Goal: Task Accomplishment & Management: Use online tool/utility

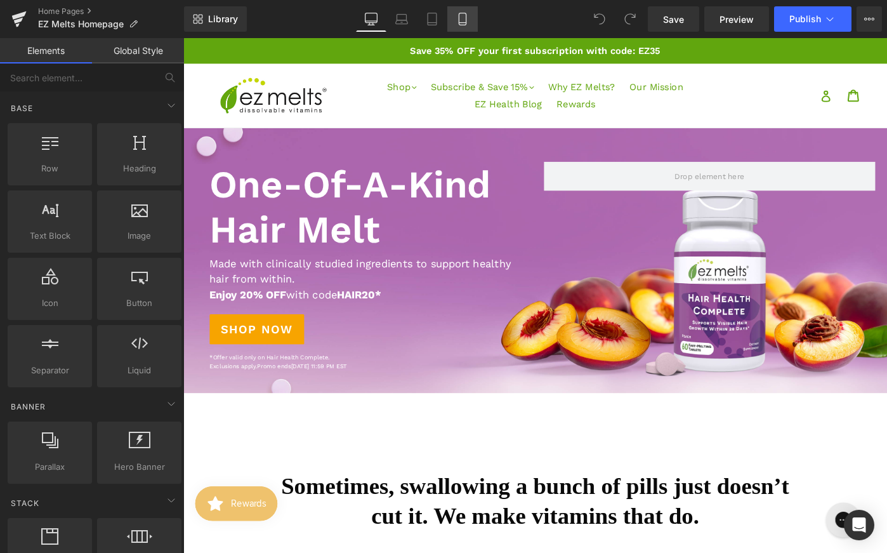
click at [465, 23] on icon at bounding box center [462, 19] width 13 height 13
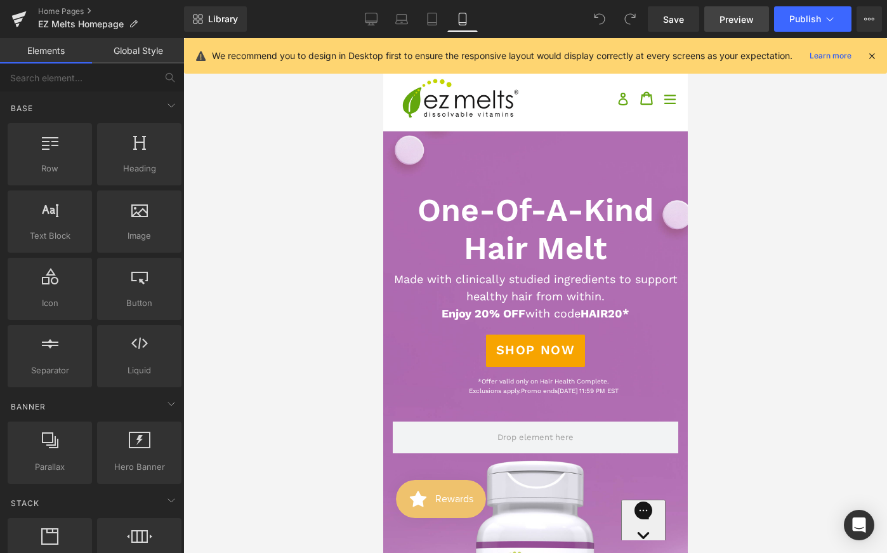
click at [733, 25] on span "Preview" at bounding box center [736, 19] width 34 height 13
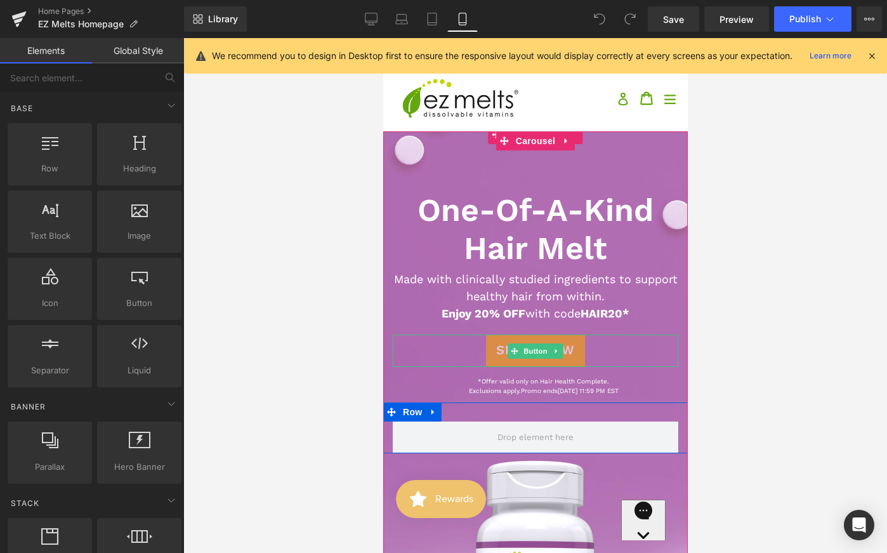
click at [513, 350] on icon at bounding box center [513, 350] width 7 height 7
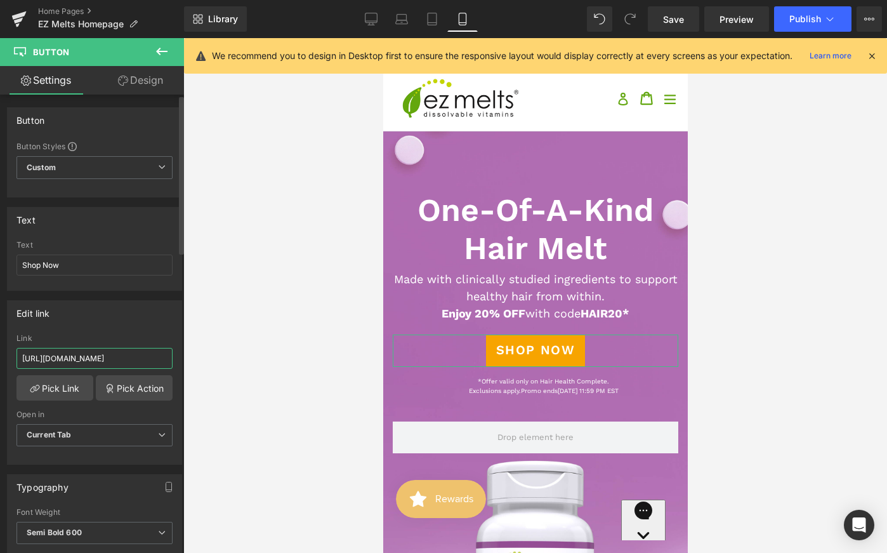
click at [140, 357] on input "[URL][DOMAIN_NAME]" at bounding box center [94, 358] width 156 height 21
click at [537, 141] on span "Carousel" at bounding box center [535, 140] width 46 height 19
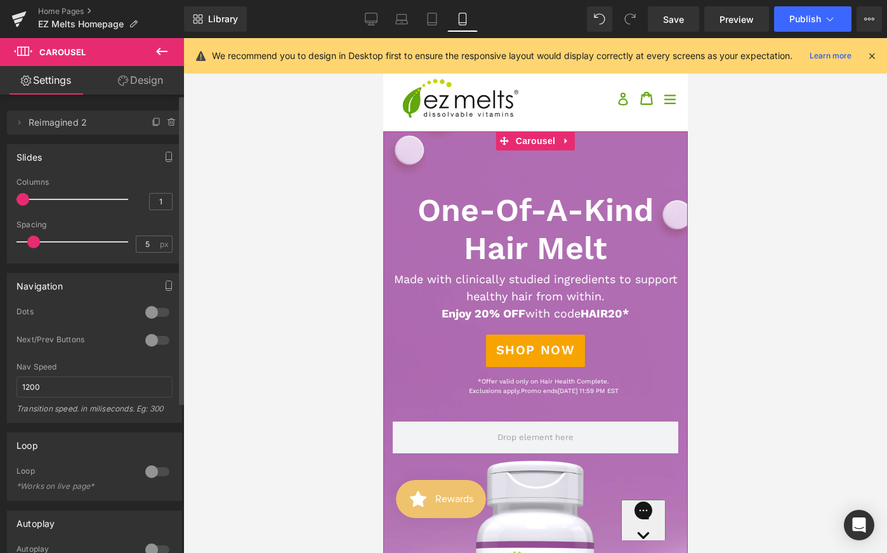
click at [107, 398] on div "Nav Speed 1200 Transition speed. in miliseconds. Eg: 300" at bounding box center [94, 392] width 156 height 60
click at [527, 185] on div at bounding box center [535, 428] width 305 height 644
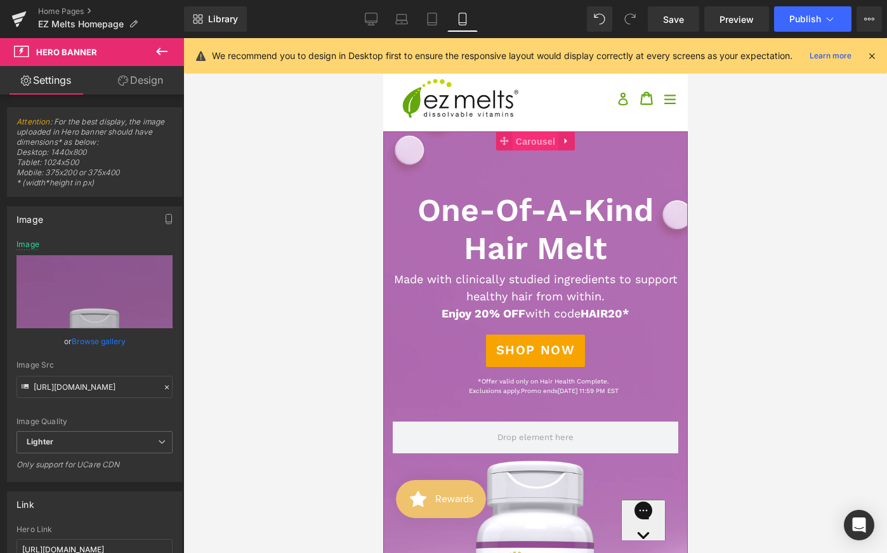
click at [525, 148] on span "Carousel" at bounding box center [535, 141] width 46 height 19
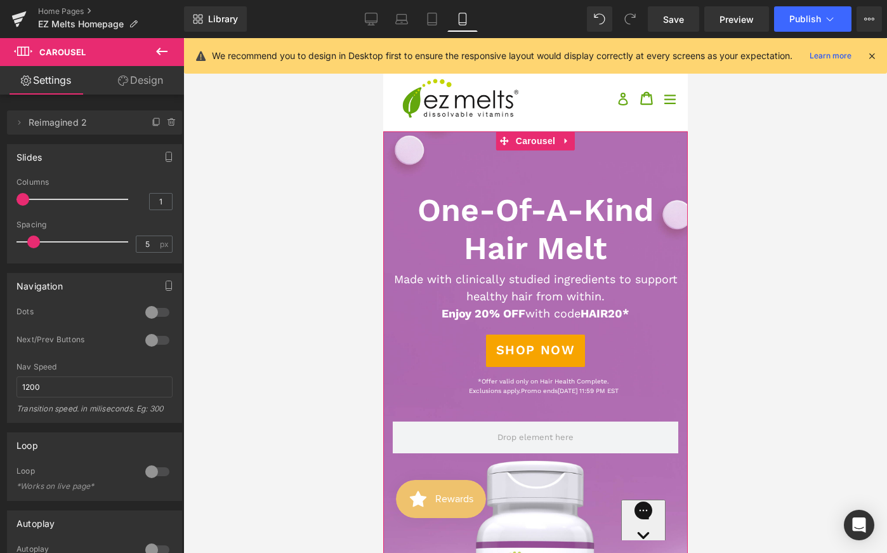
click at [522, 220] on h1 "One-Of-A-Kind Hair Melt" at bounding box center [534, 229] width 285 height 76
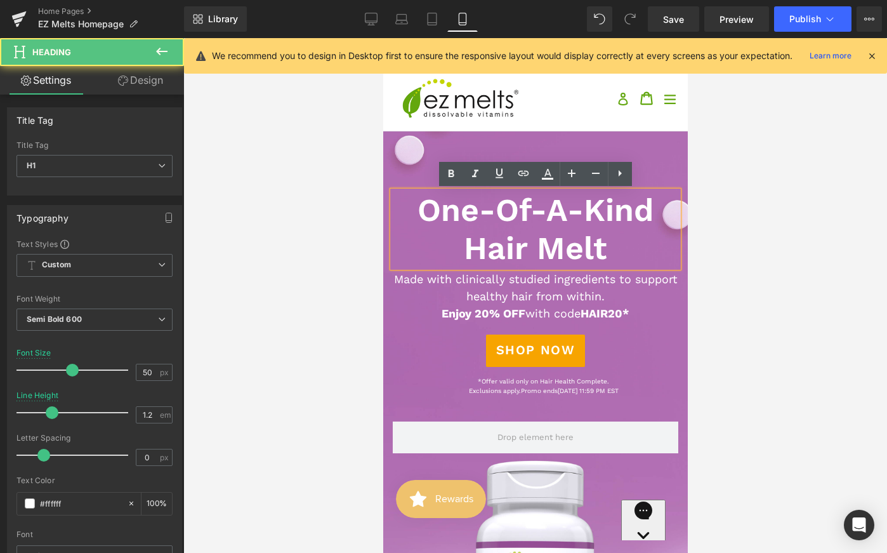
click at [383, 38] on div at bounding box center [383, 38] width 0 height 0
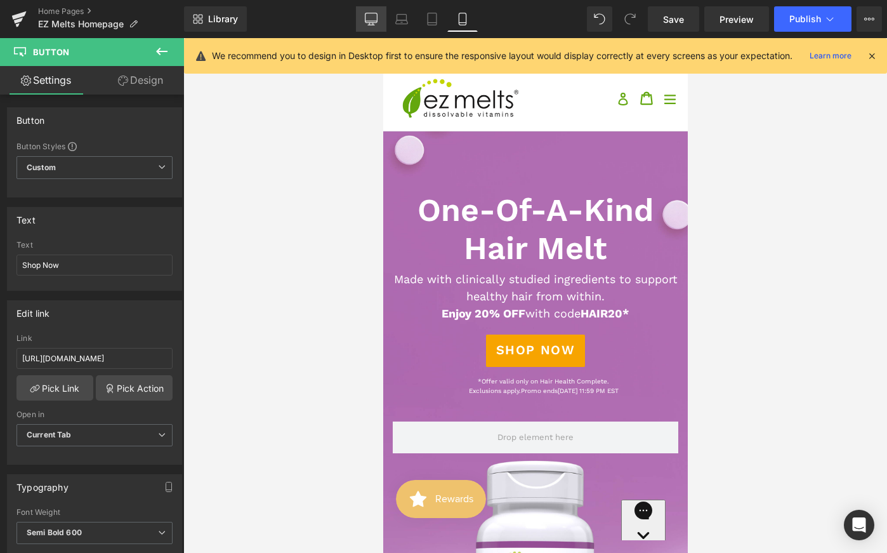
click at [363, 16] on link "Desktop" at bounding box center [371, 18] width 30 height 25
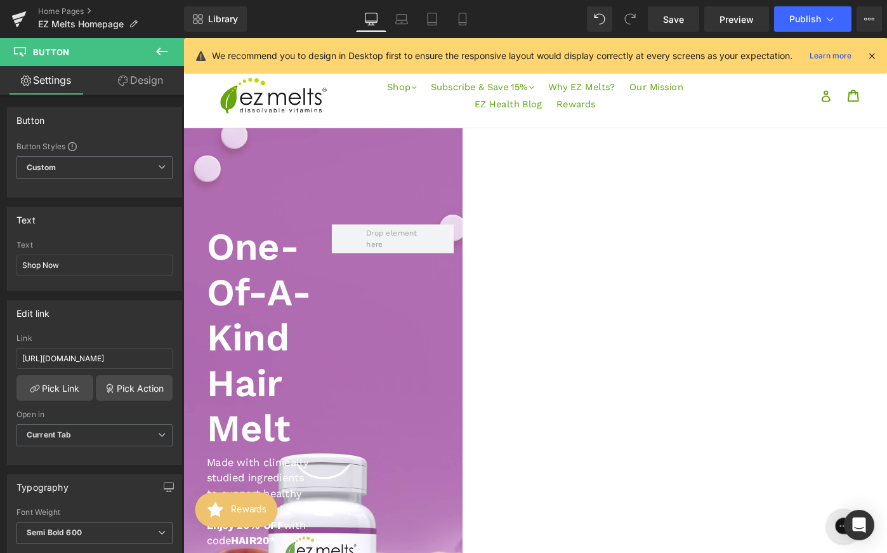
scroll to position [20, 0]
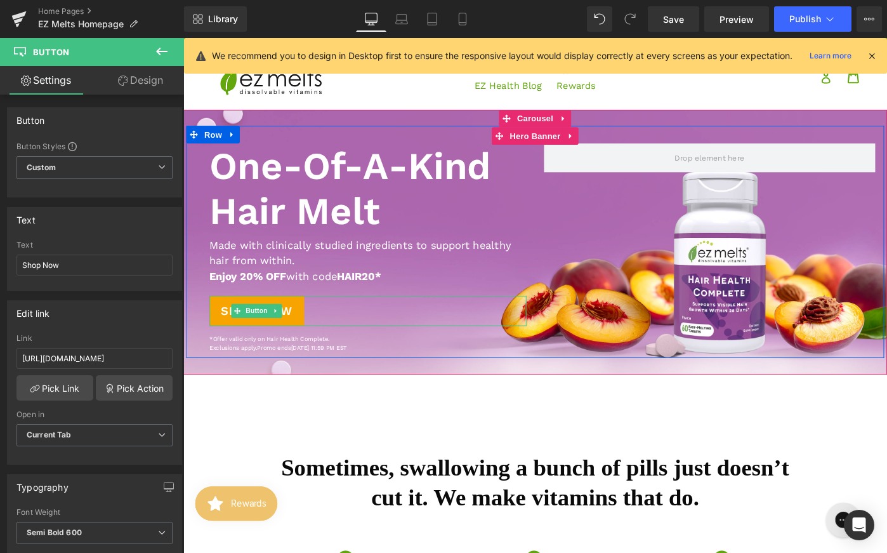
click at [449, 324] on div "Shop Now" at bounding box center [385, 335] width 346 height 33
click at [471, 241] on h1 "One-Of-A-Kind Hair Melt" at bounding box center [385, 202] width 346 height 99
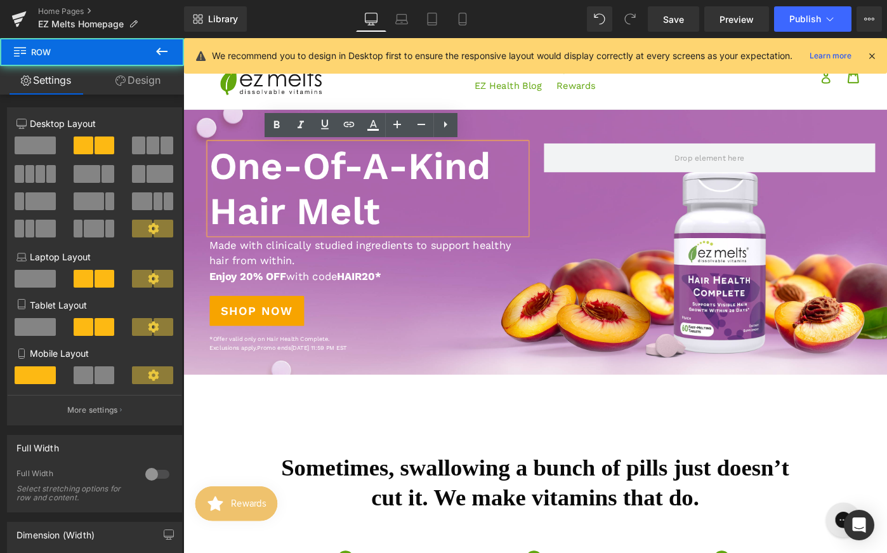
click at [567, 146] on div "One-Of-A-Kind Hair Melt Heading Text Block Made with clinically studied ingredi…" at bounding box center [567, 260] width 761 height 253
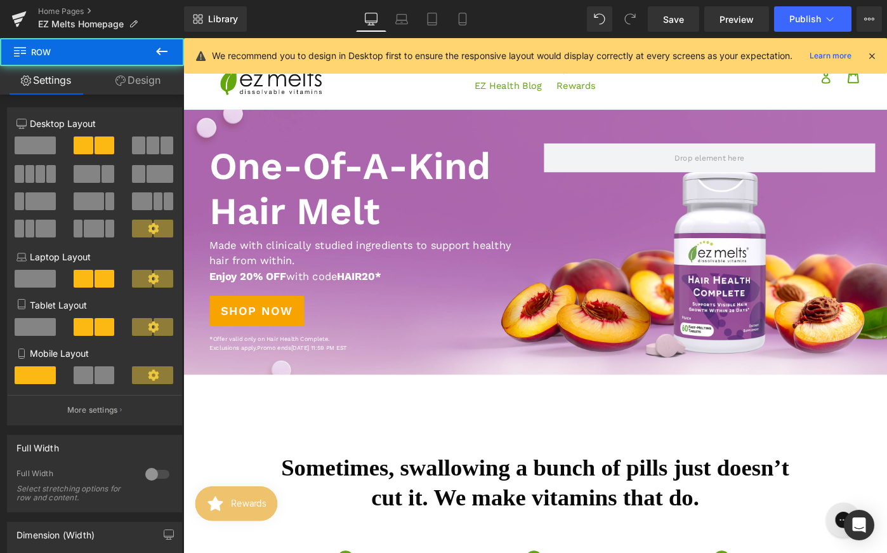
click at [558, 129] on div "One-Of-A-Kind Hair Melt Heading Text Block Made with clinically studied ingredi…" at bounding box center [567, 260] width 768 height 289
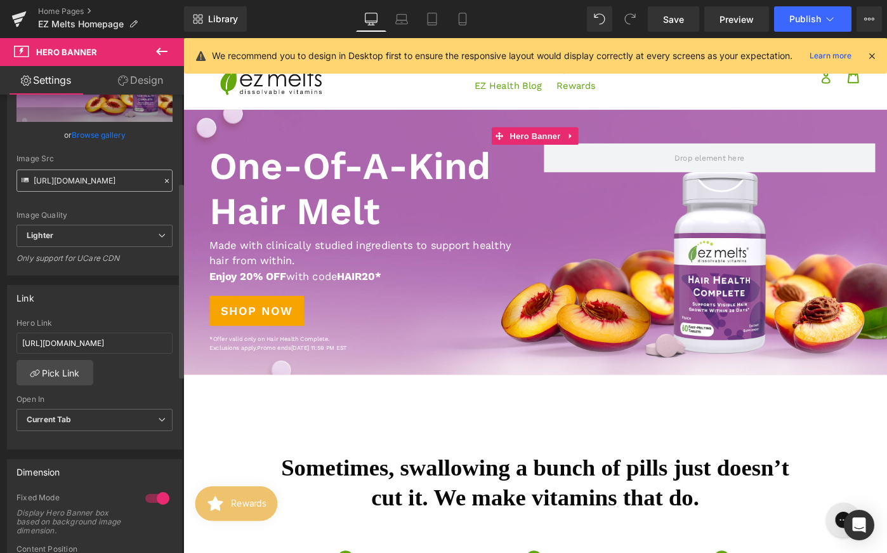
scroll to position [206, 0]
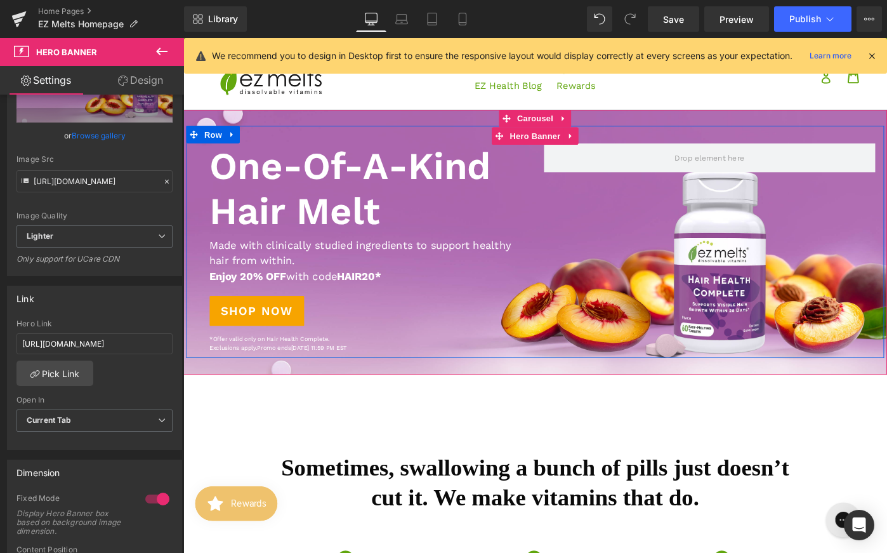
click at [381, 310] on div "One-Of-A-Kind Hair Melt Heading Text Block Made with clinically studied ingredi…" at bounding box center [377, 267] width 381 height 228
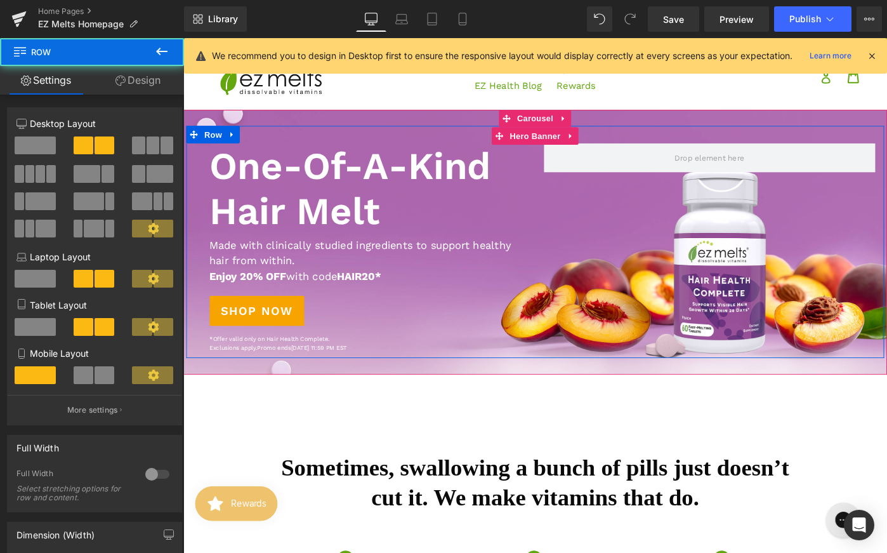
click at [502, 253] on div "Text Block" at bounding box center [377, 253] width 362 height 3
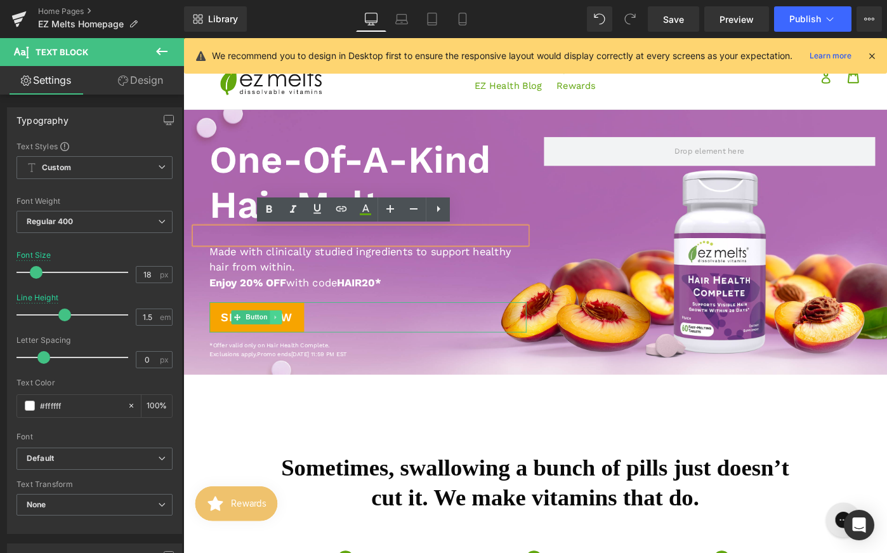
click at [289, 336] on link at bounding box center [283, 342] width 13 height 15
click at [270, 329] on link "Shop Now" at bounding box center [263, 342] width 103 height 33
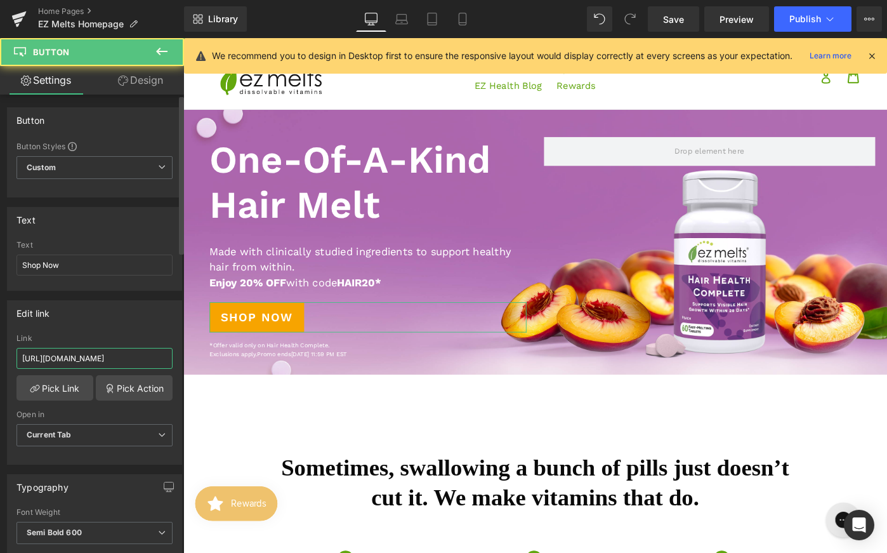
click at [96, 355] on input "[URL][DOMAIN_NAME]" at bounding box center [94, 358] width 156 height 21
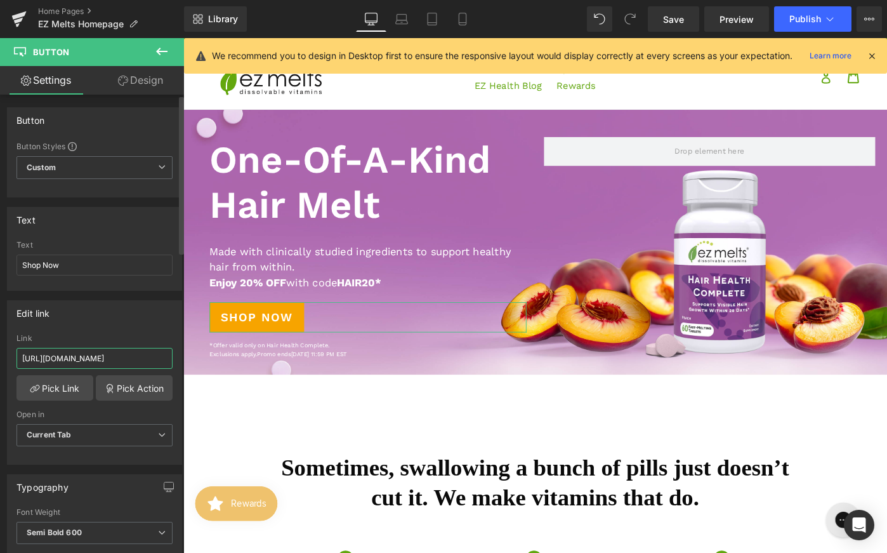
click at [96, 355] on input "[URL][DOMAIN_NAME]" at bounding box center [94, 358] width 156 height 21
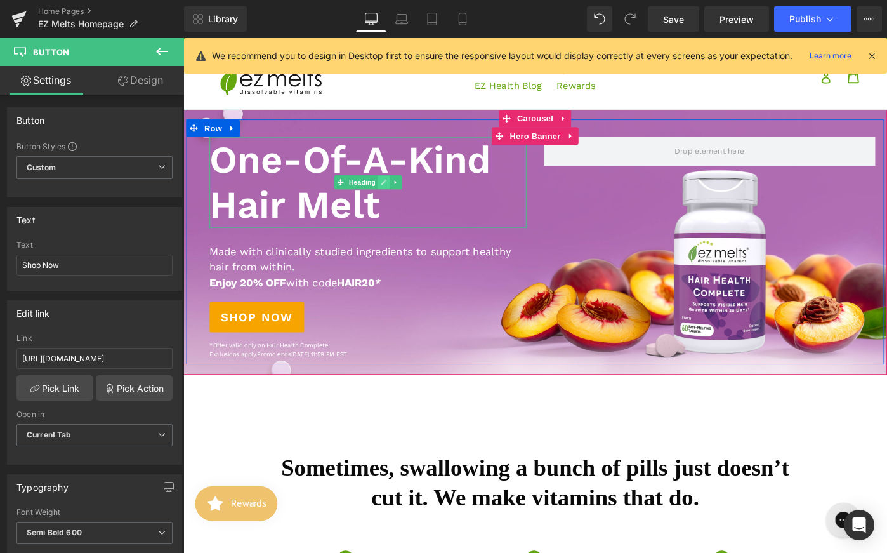
click at [398, 198] on link at bounding box center [401, 195] width 13 height 15
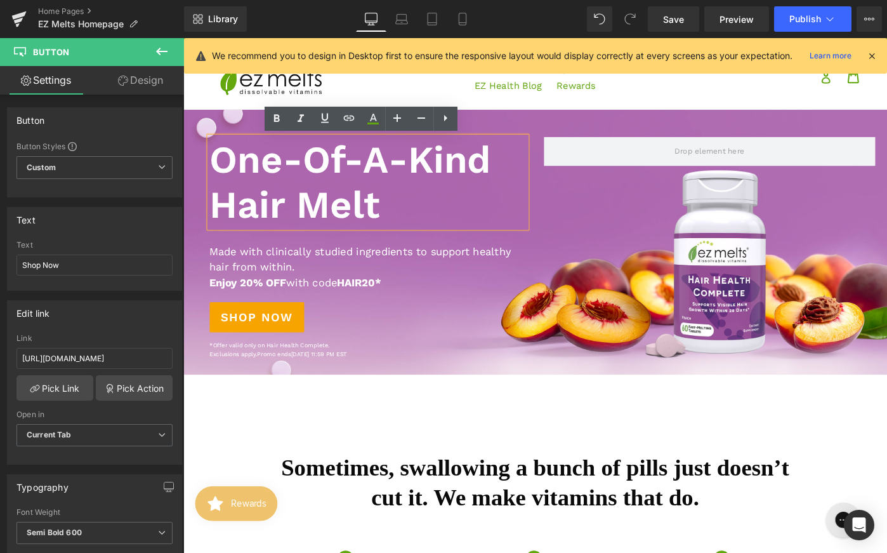
click at [544, 122] on div at bounding box center [567, 260] width 768 height 289
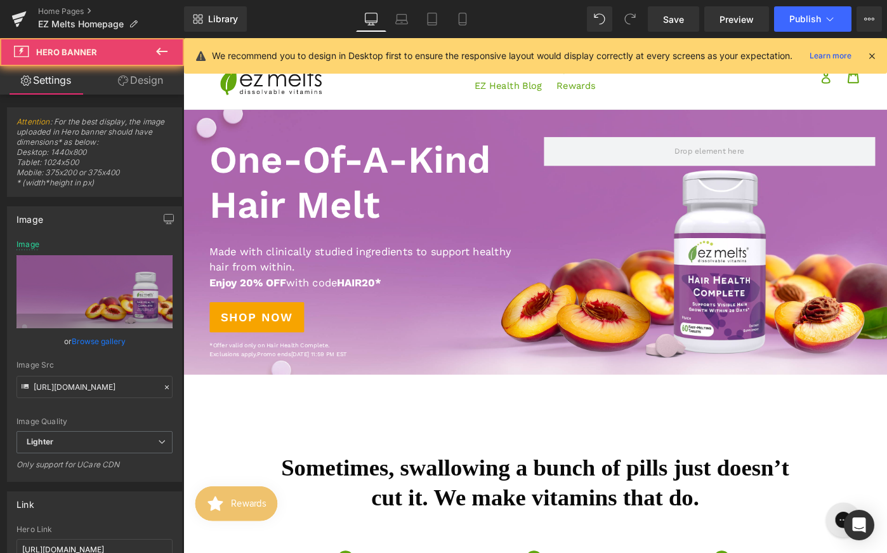
click at [555, 123] on div "One-Of-A-Kind Hair Melt Heading Text Block Made with clinically studied ingredi…" at bounding box center [567, 260] width 768 height 289
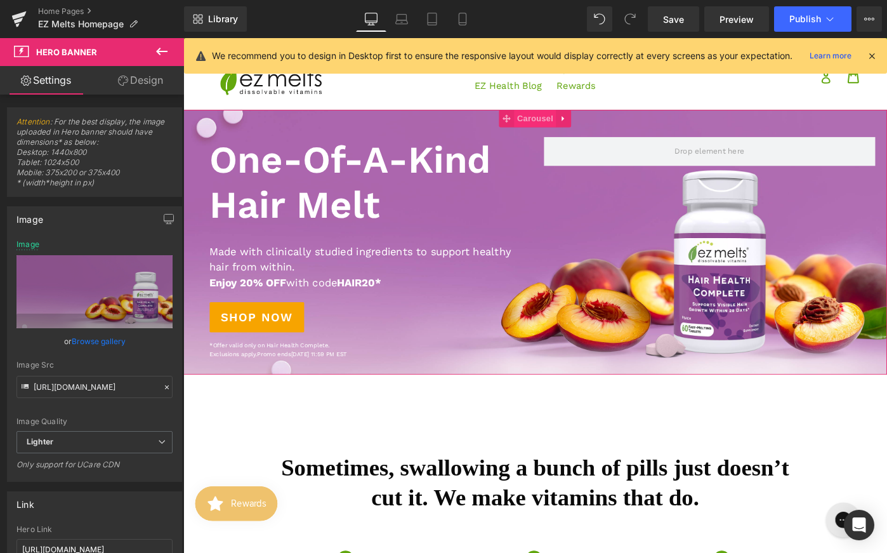
click at [556, 123] on span "Carousel" at bounding box center [567, 125] width 46 height 19
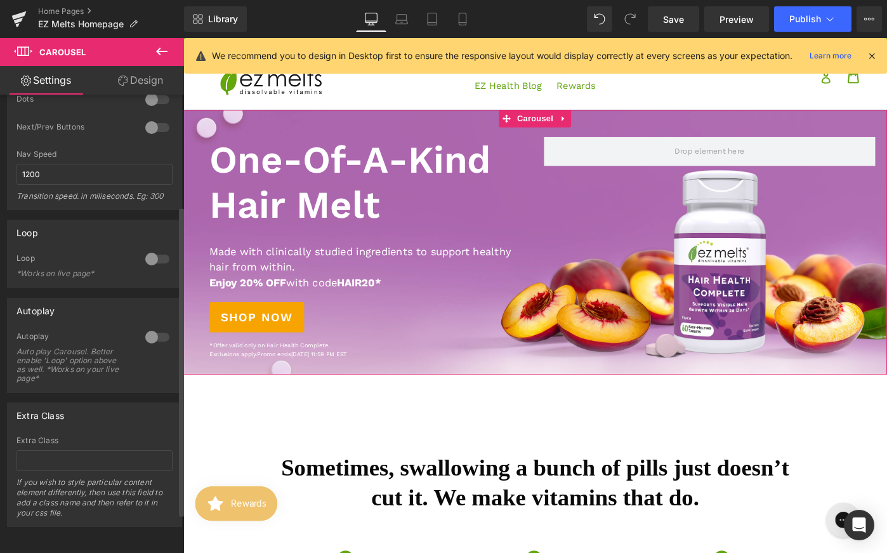
scroll to position [0, 0]
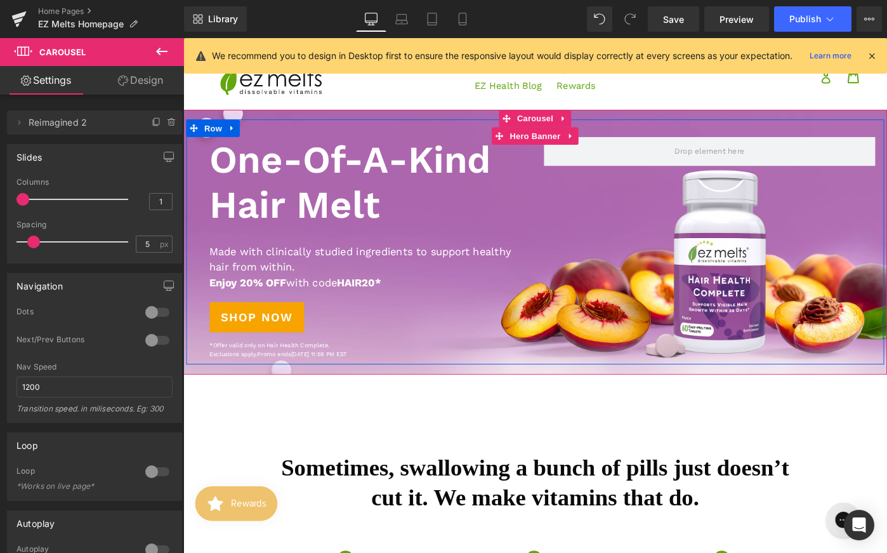
click at [565, 166] on div "One-Of-A-Kind Hair Melt Heading Text Block Made with clinically studied ingredi…" at bounding box center [377, 267] width 381 height 242
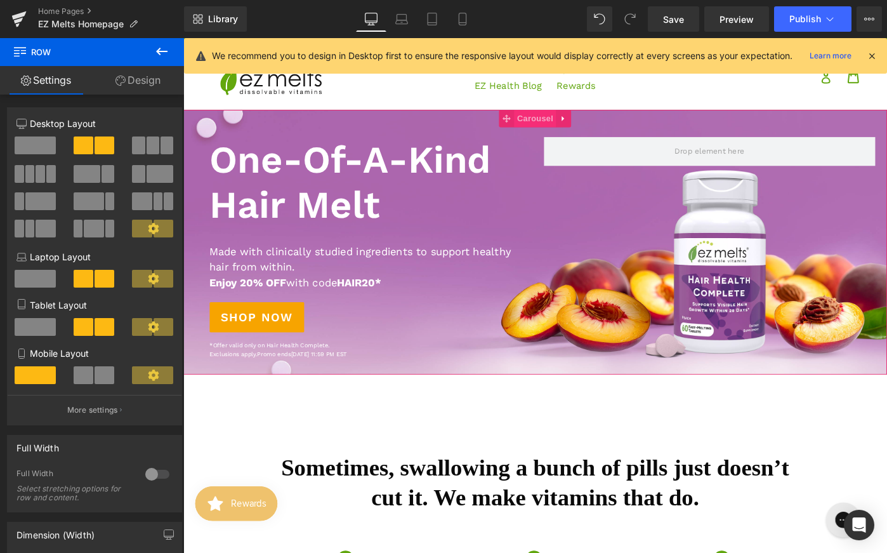
click at [565, 126] on span "Carousel" at bounding box center [567, 125] width 46 height 19
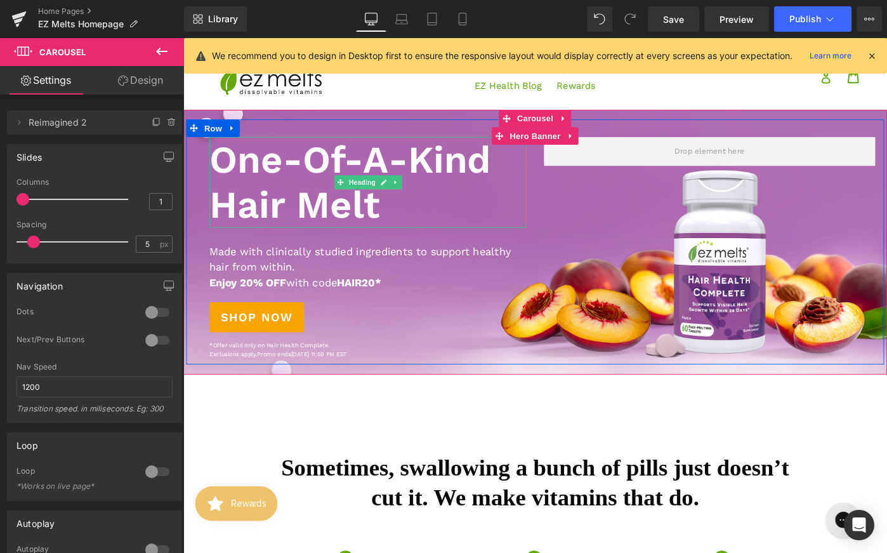
click at [551, 185] on h1 "One-Of-A-Kind Hair Melt" at bounding box center [385, 195] width 346 height 99
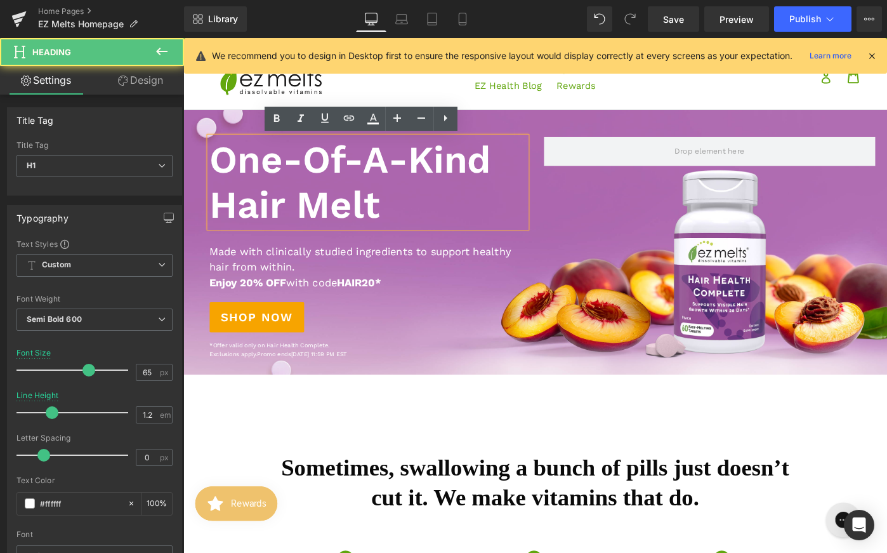
click at [580, 200] on div "One-Of-A-Kind Hair Melt Heading Text Block Made with clinically studied ingredi…" at bounding box center [567, 260] width 761 height 267
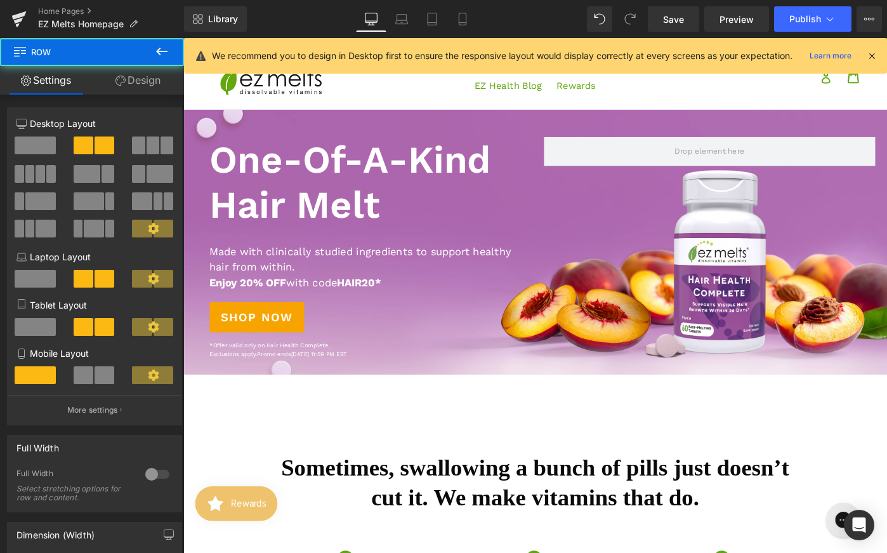
click at [611, 236] on div "One-Of-A-Kind Hair Melt Heading Text Block Made with clinically studied ingredi…" at bounding box center [567, 260] width 761 height 267
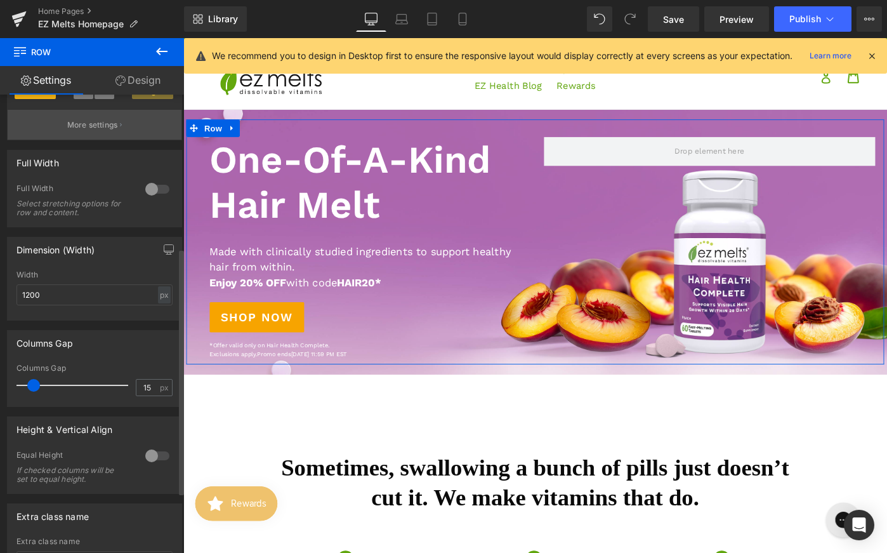
scroll to position [398, 0]
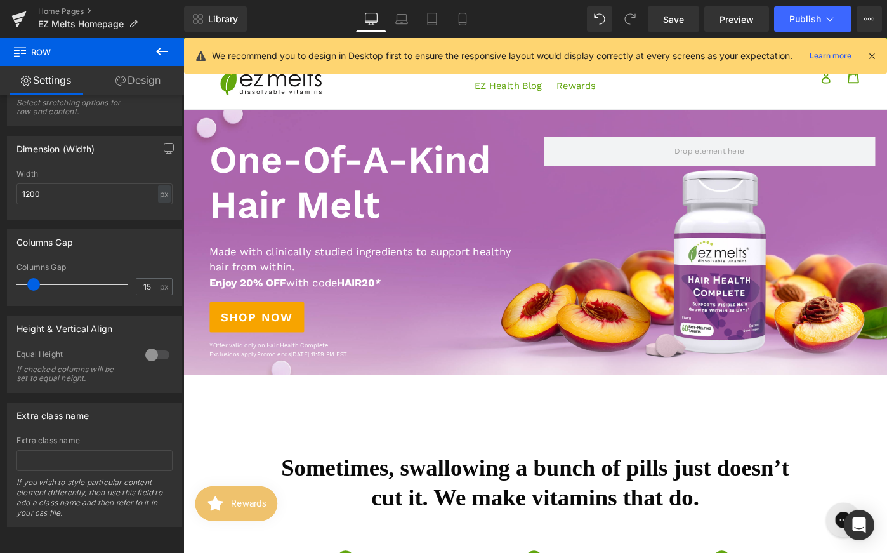
click at [542, 229] on h1 "One-Of-A-Kind Hair Melt" at bounding box center [385, 195] width 346 height 99
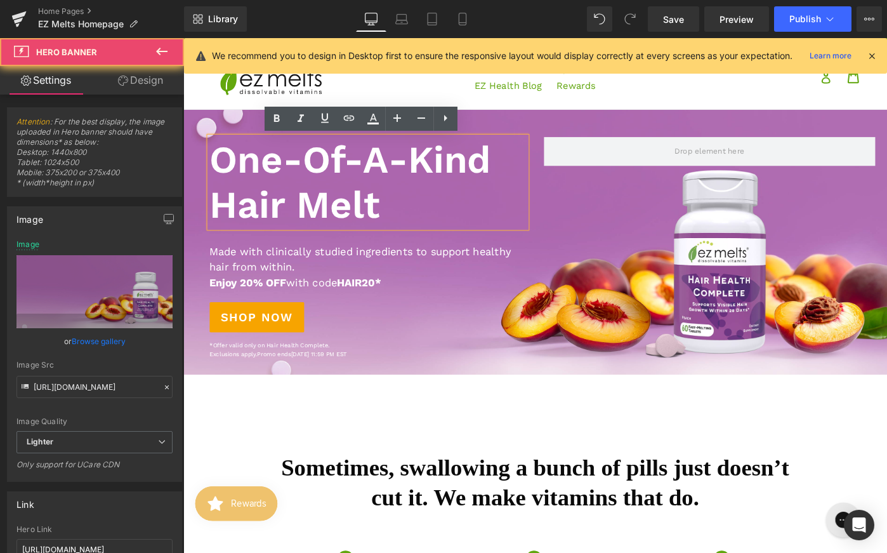
click at [574, 126] on div at bounding box center [567, 260] width 768 height 289
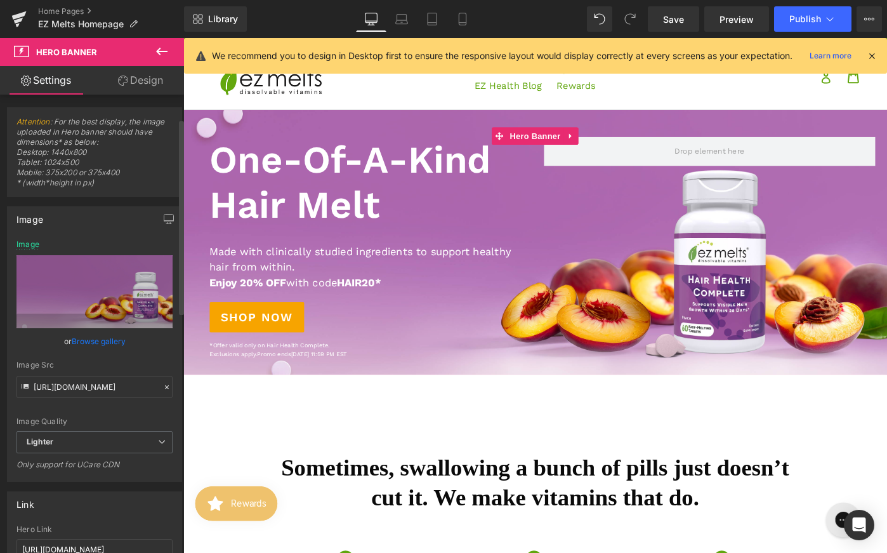
scroll to position [164, 0]
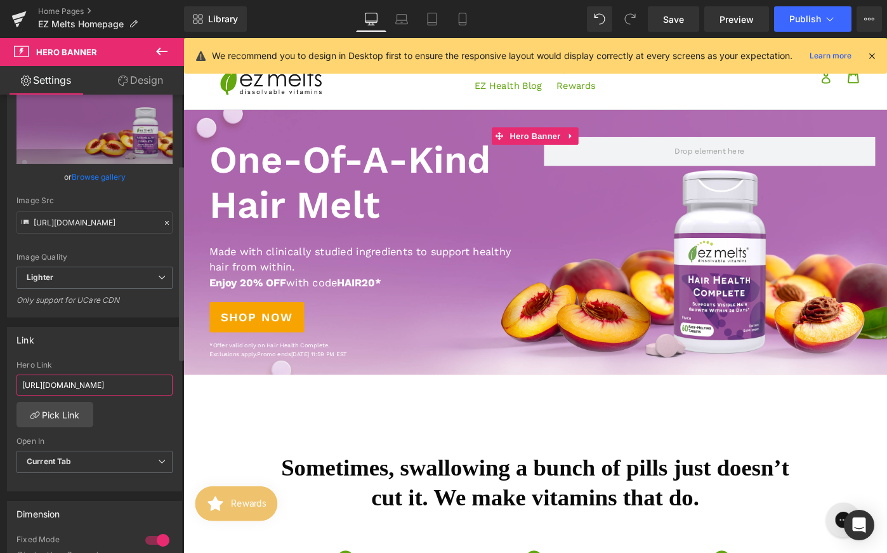
click at [123, 382] on input "[URL][DOMAIN_NAME]" at bounding box center [94, 384] width 156 height 21
paste input "[URL][DOMAIN_NAME]"
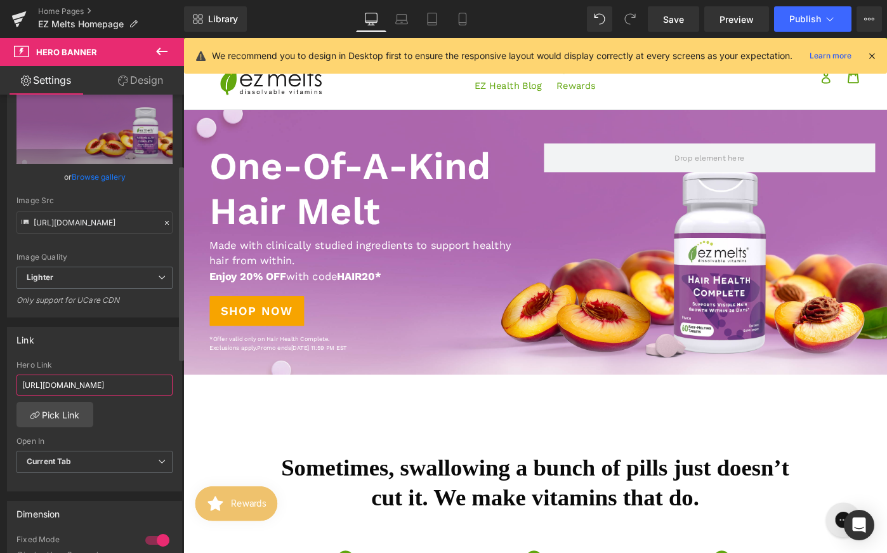
scroll to position [0, 175]
type input "[URL][DOMAIN_NAME]"
click at [666, 21] on span "Save" at bounding box center [673, 19] width 21 height 13
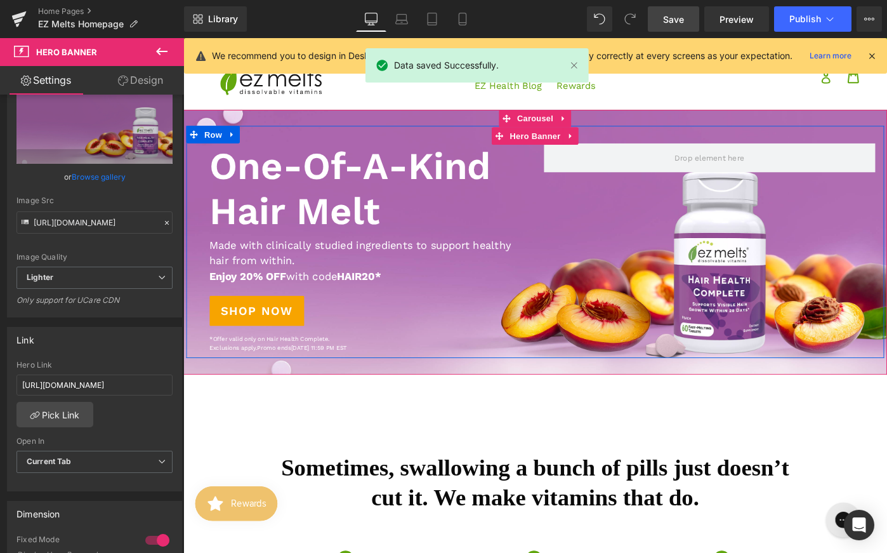
scroll to position [0, 0]
